Goal: Task Accomplishment & Management: Use online tool/utility

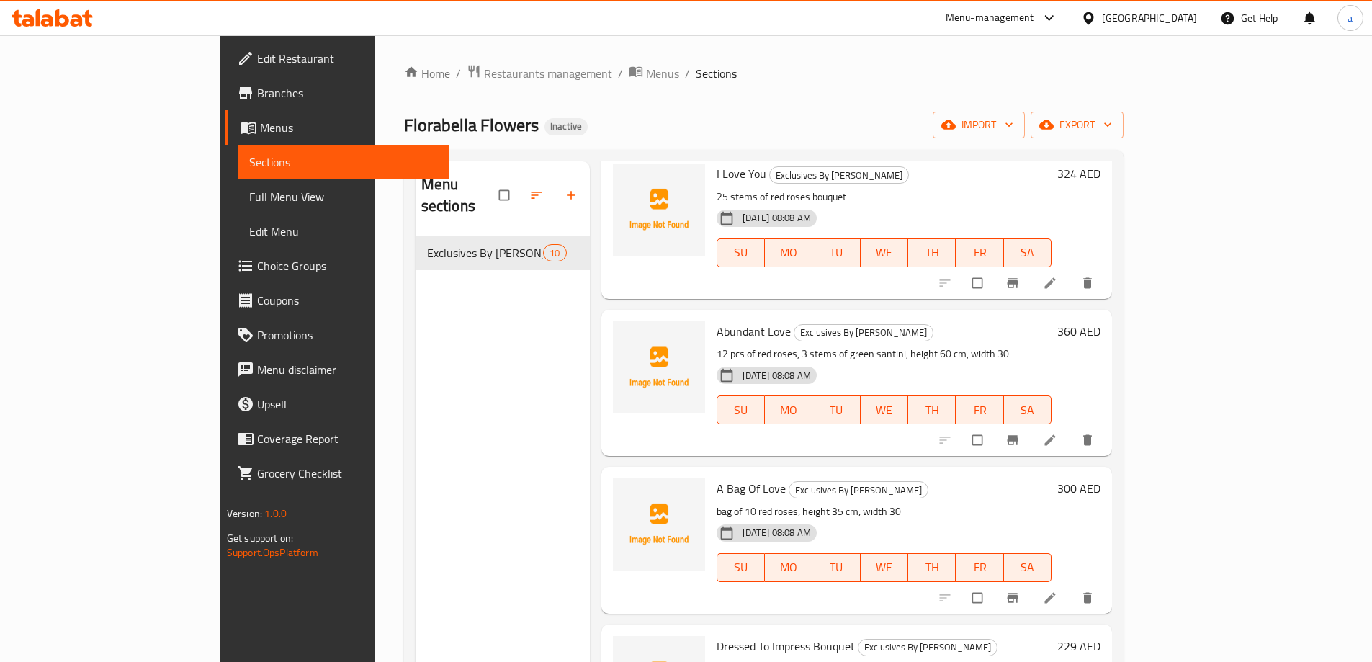
scroll to position [202, 0]
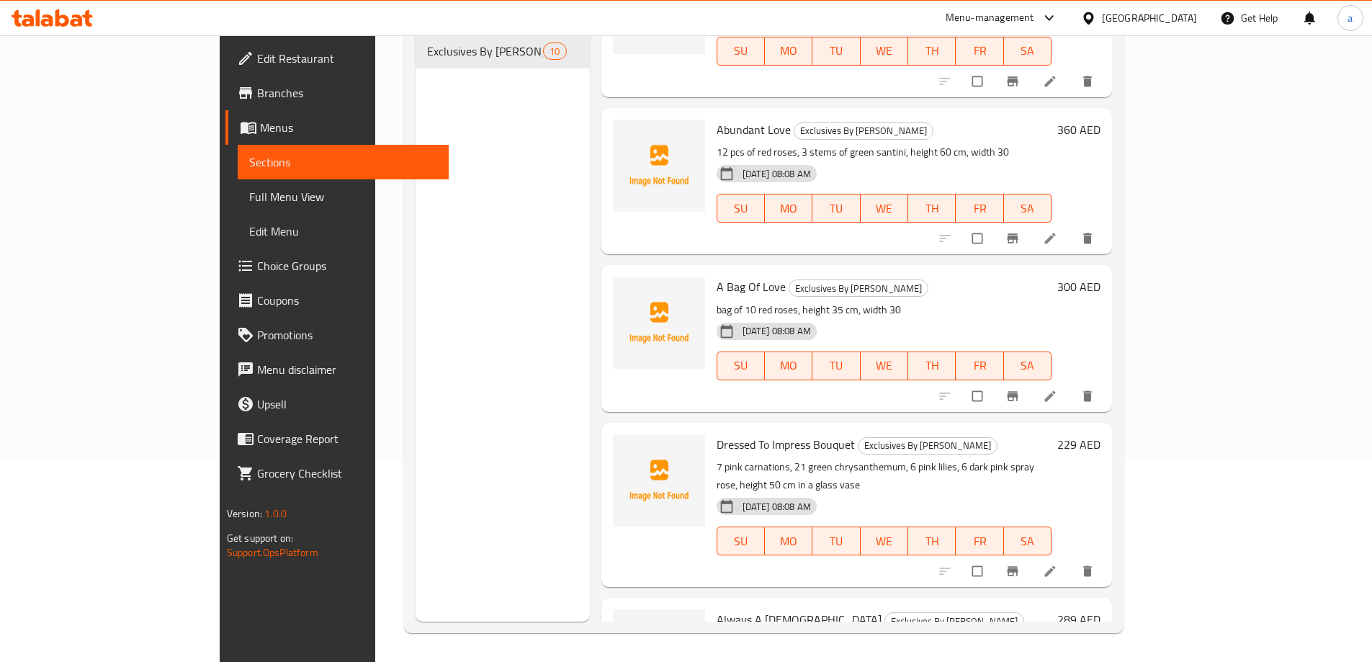
click at [249, 202] on span "Full Menu View" at bounding box center [343, 196] width 188 height 17
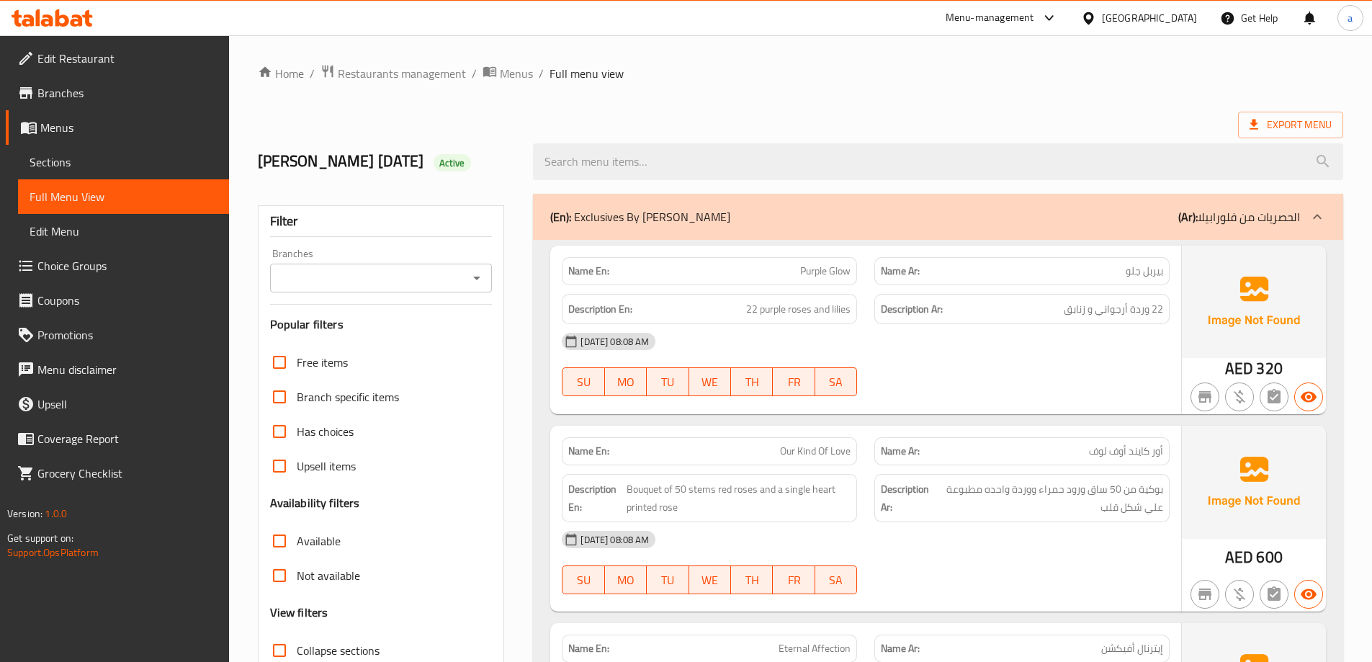
click at [74, 169] on span "Sections" at bounding box center [124, 161] width 188 height 17
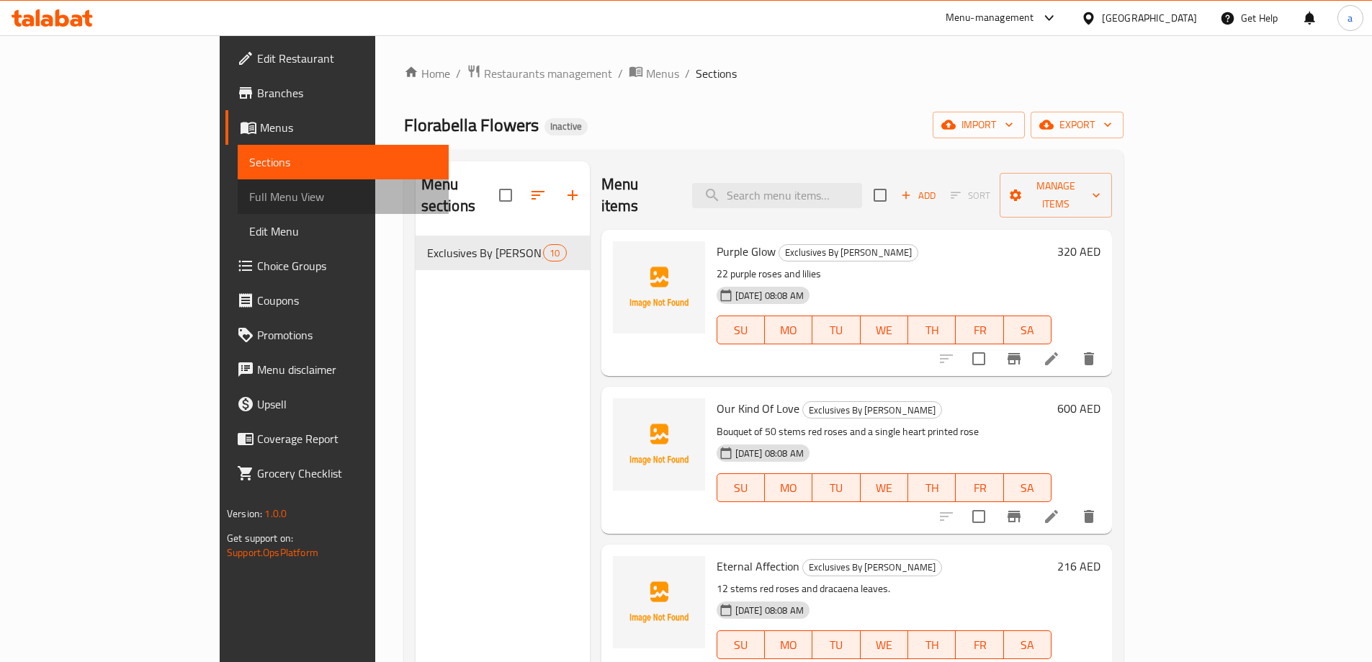
click at [238, 184] on link "Full Menu View" at bounding box center [343, 196] width 211 height 35
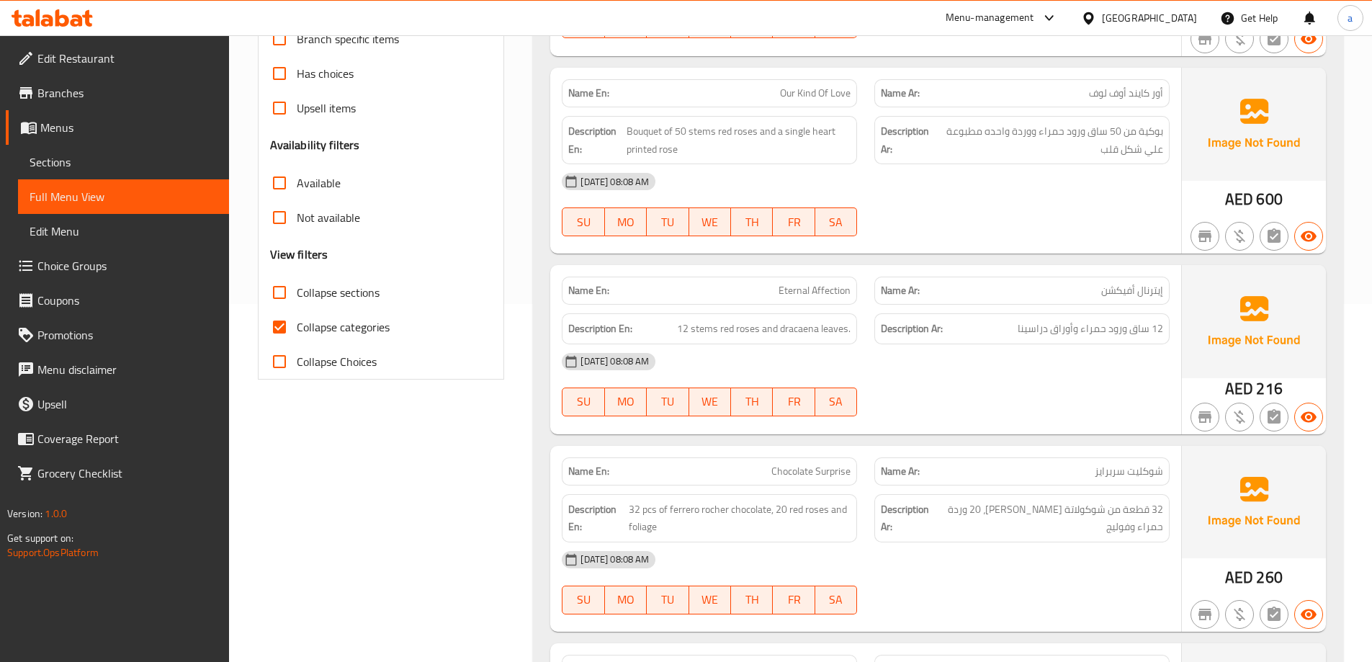
scroll to position [432, 0]
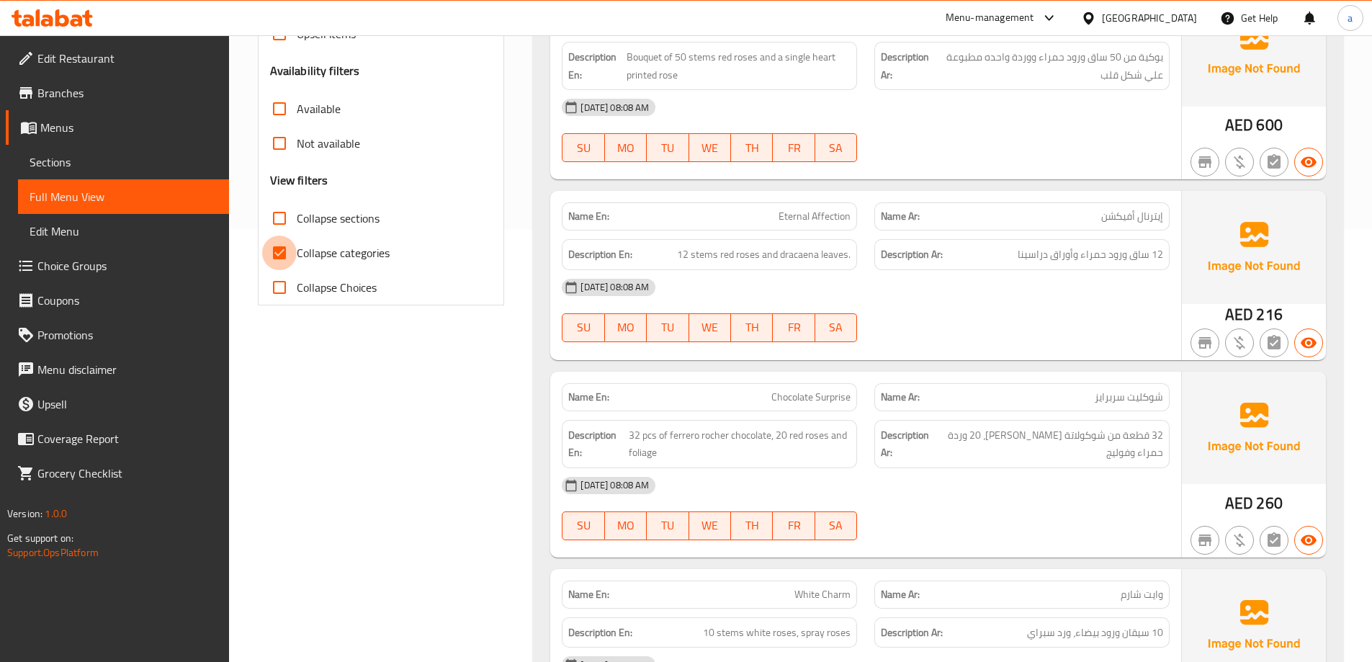
click at [283, 261] on input "Collapse categories" at bounding box center [279, 252] width 35 height 35
checkbox input "false"
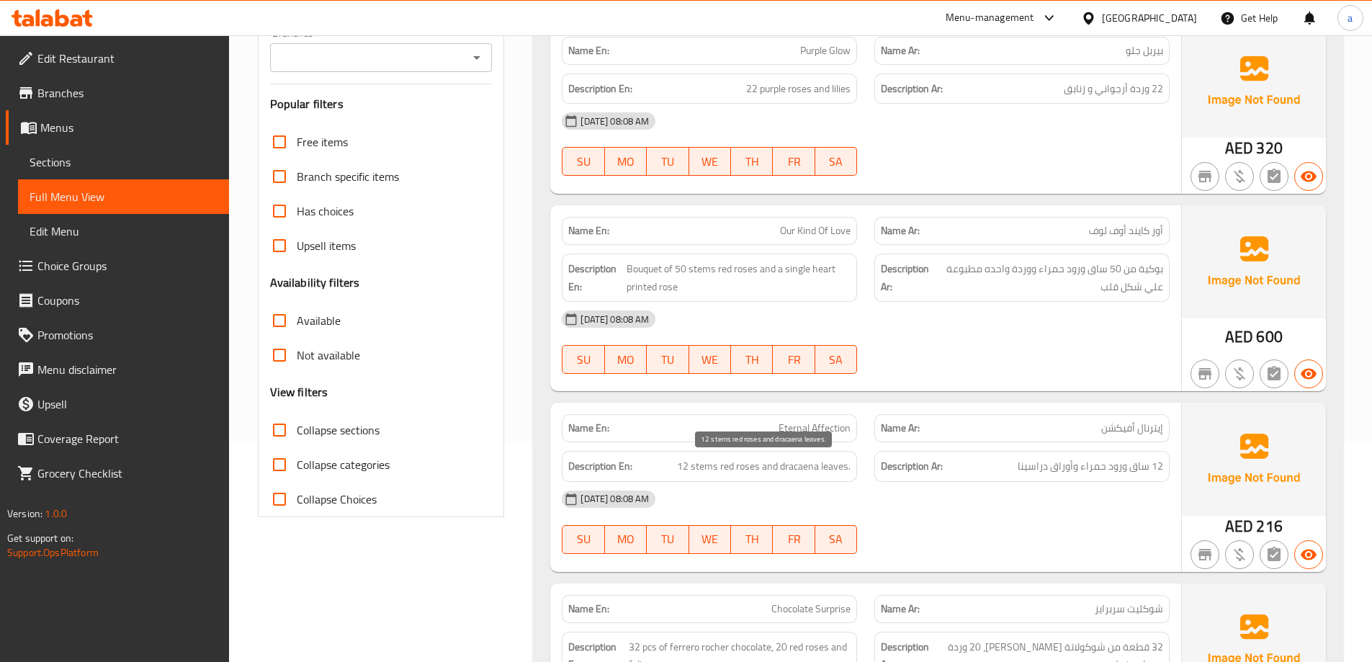
scroll to position [0, 0]
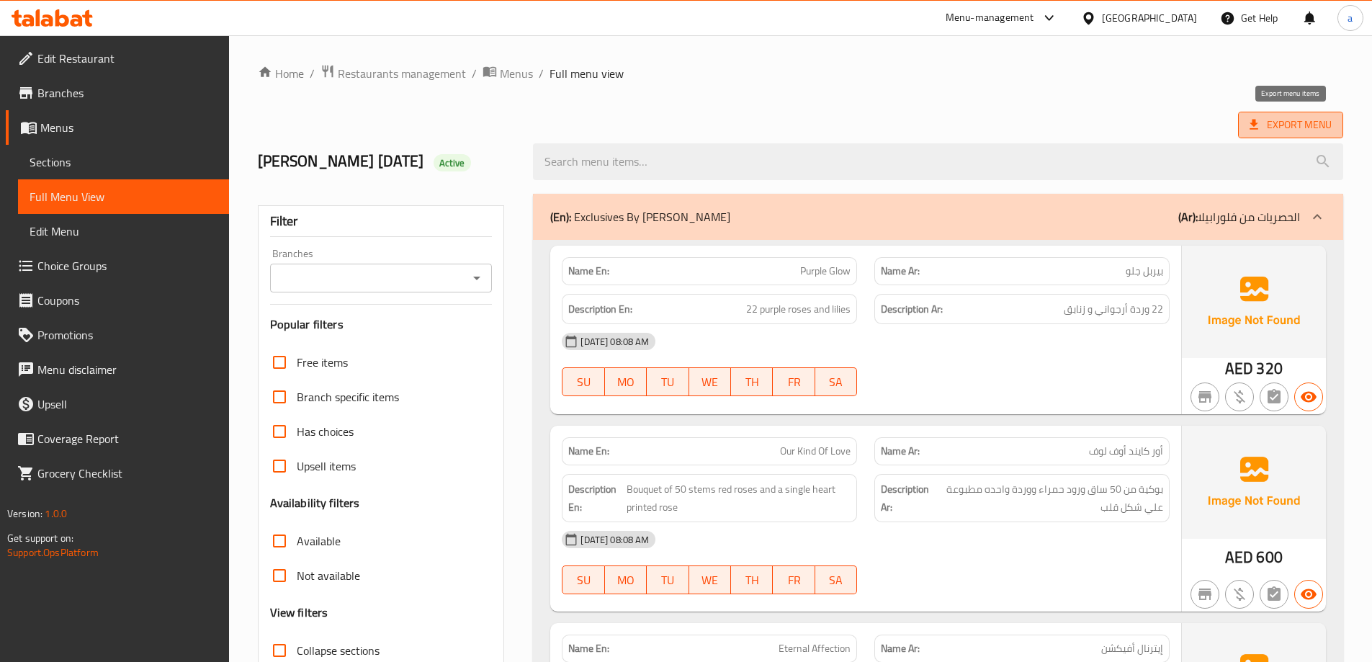
click at [1274, 127] on span "Export Menu" at bounding box center [1290, 125] width 82 height 18
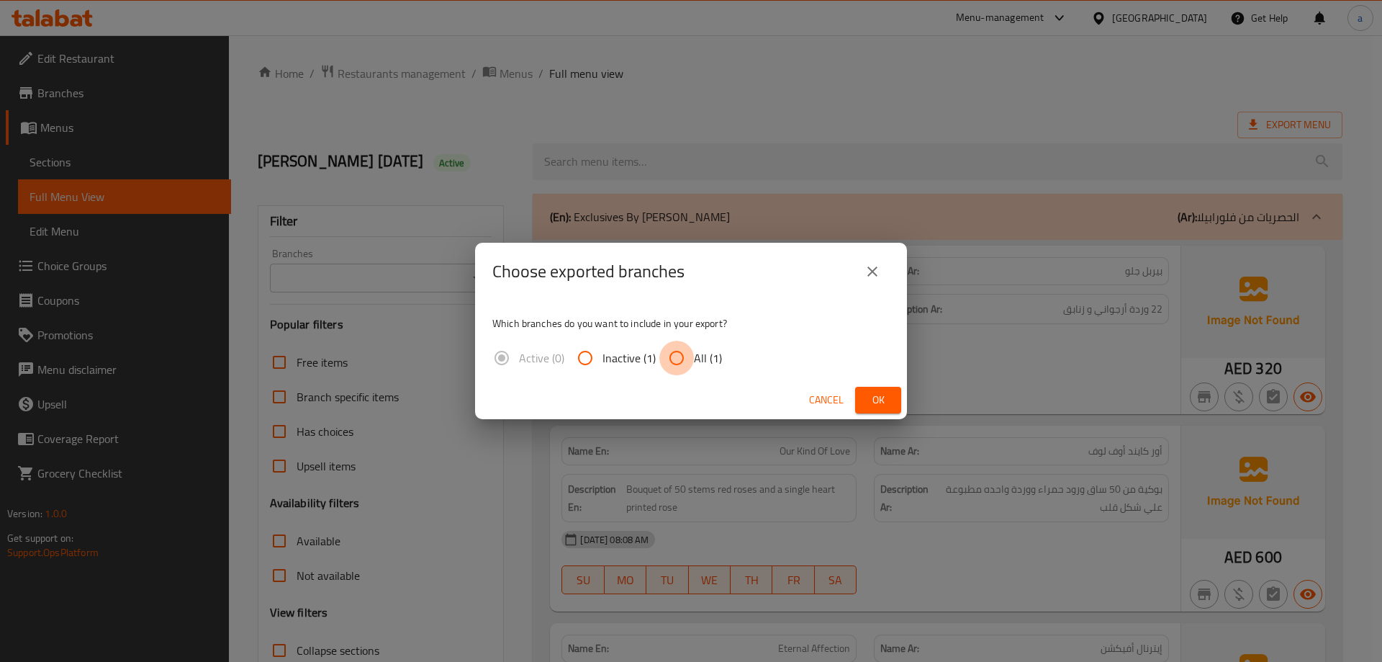
click at [671, 356] on input "All (1)" at bounding box center [676, 358] width 35 height 35
radio input "true"
click at [871, 396] on span "Ok" at bounding box center [878, 400] width 23 height 18
